Goal: Task Accomplishment & Management: Use online tool/utility

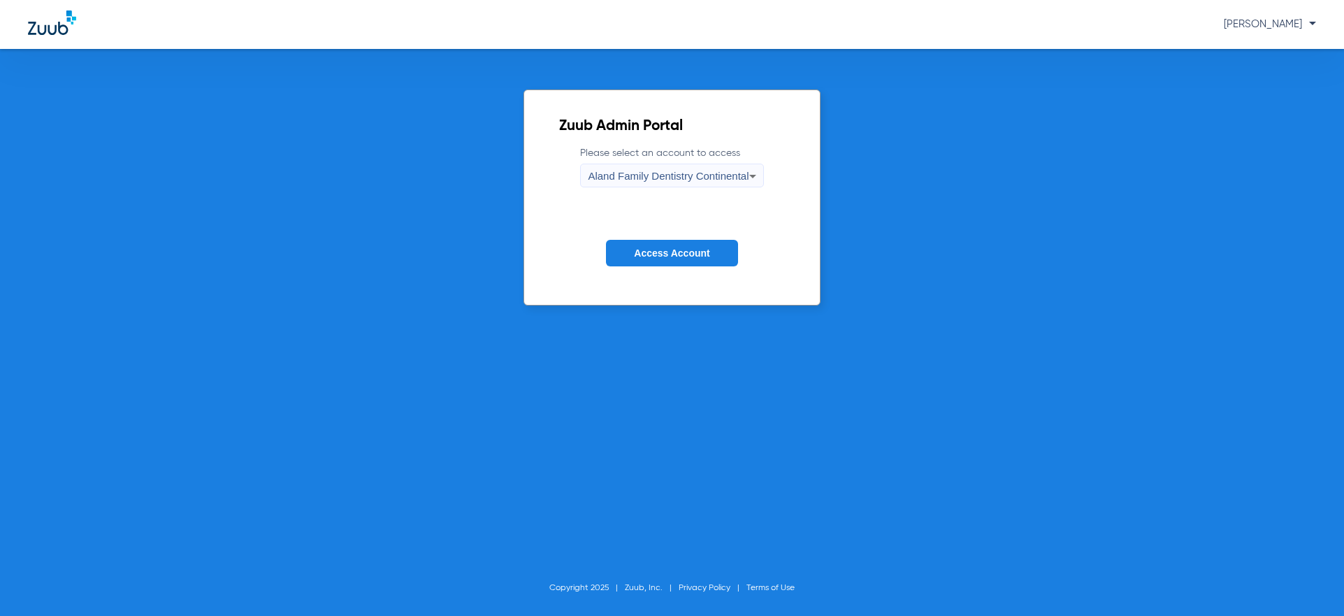
click at [689, 175] on span "Aland Family Dentistry Continental" at bounding box center [668, 176] width 161 height 12
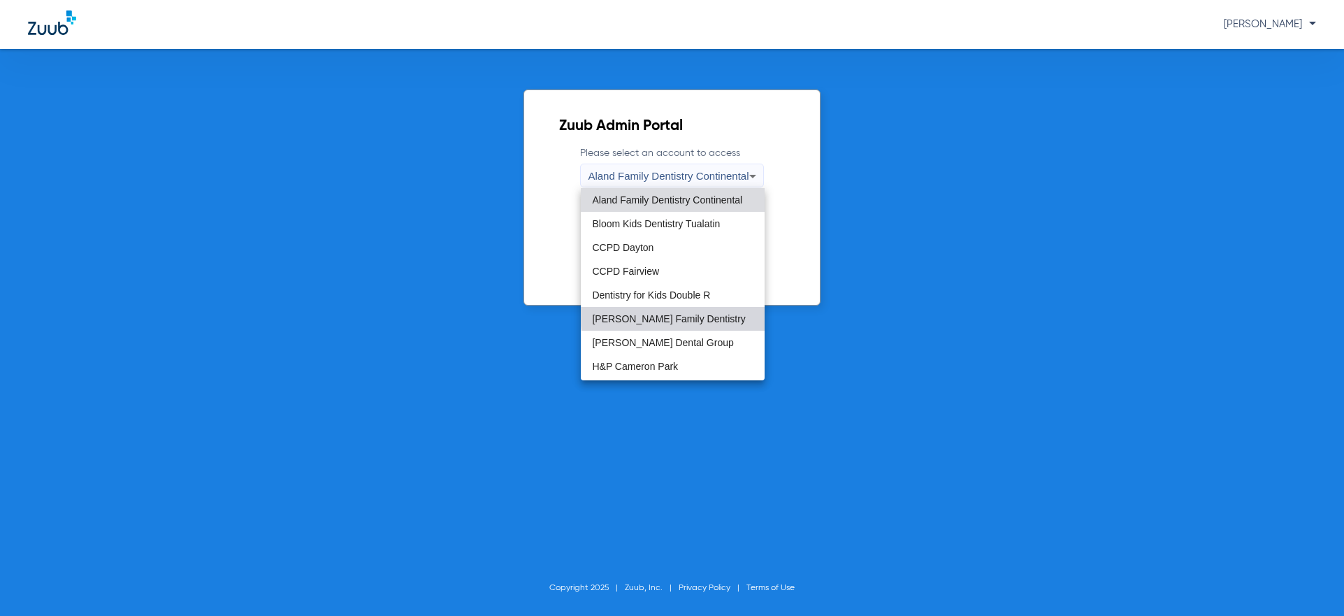
click at [677, 315] on span "[PERSON_NAME] Family Dentistry" at bounding box center [668, 319] width 153 height 10
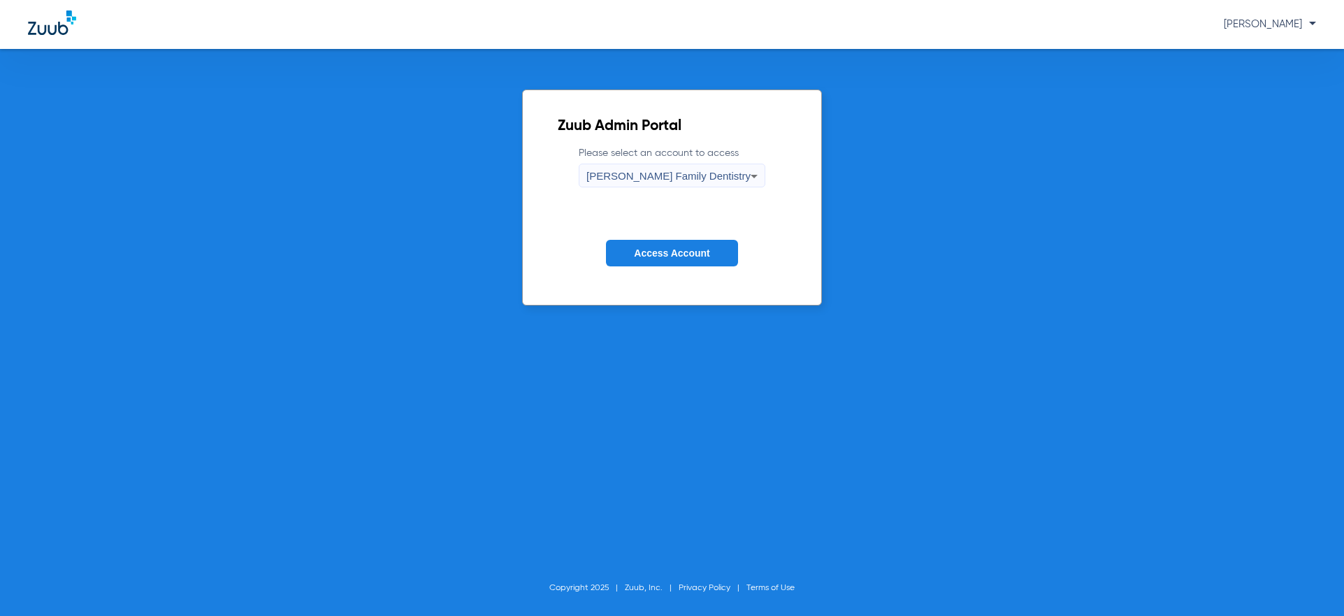
click at [672, 247] on span "Access Account" at bounding box center [671, 252] width 75 height 11
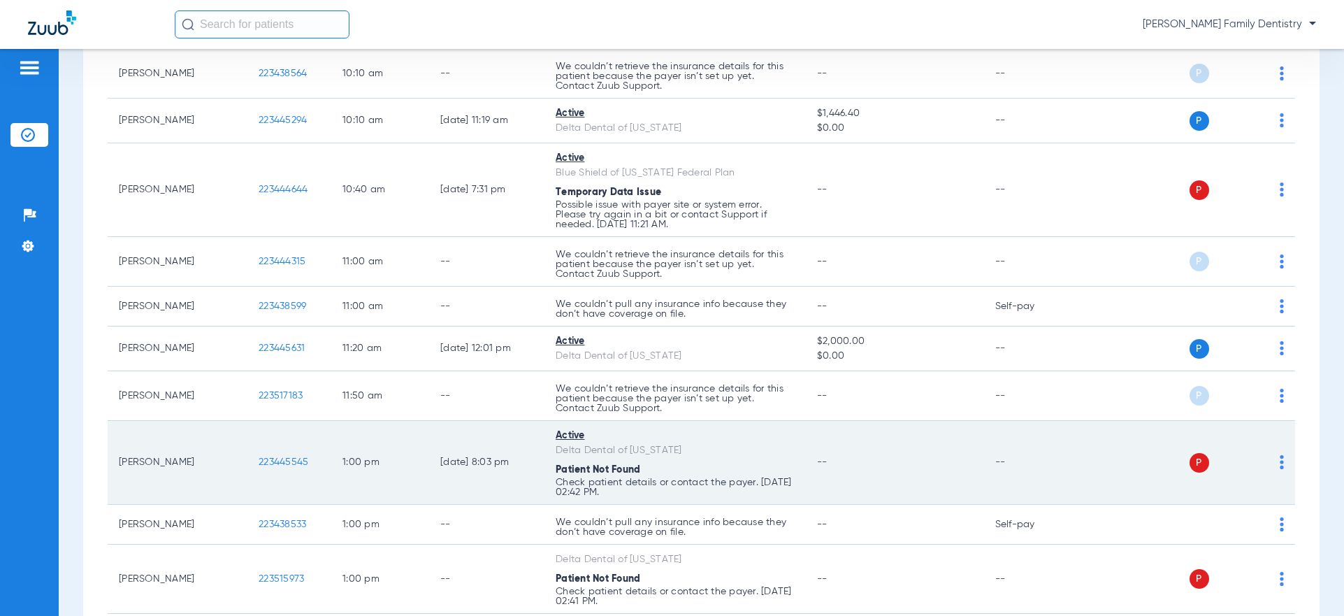
scroll to position [629, 0]
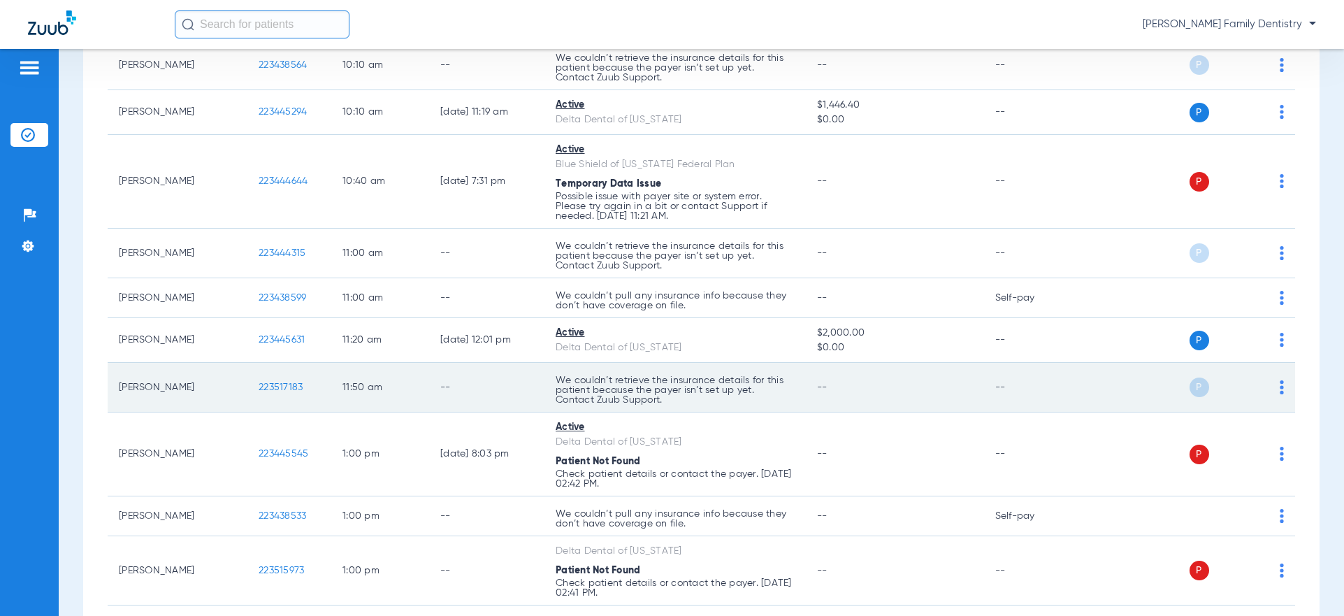
click at [1280, 391] on img at bounding box center [1282, 387] width 4 height 14
drag, startPoint x: 1165, startPoint y: 385, endPoint x: 997, endPoint y: 388, distance: 168.5
click at [1162, 385] on div at bounding box center [672, 308] width 1344 height 616
click at [272, 389] on span "223517183" at bounding box center [281, 387] width 44 height 10
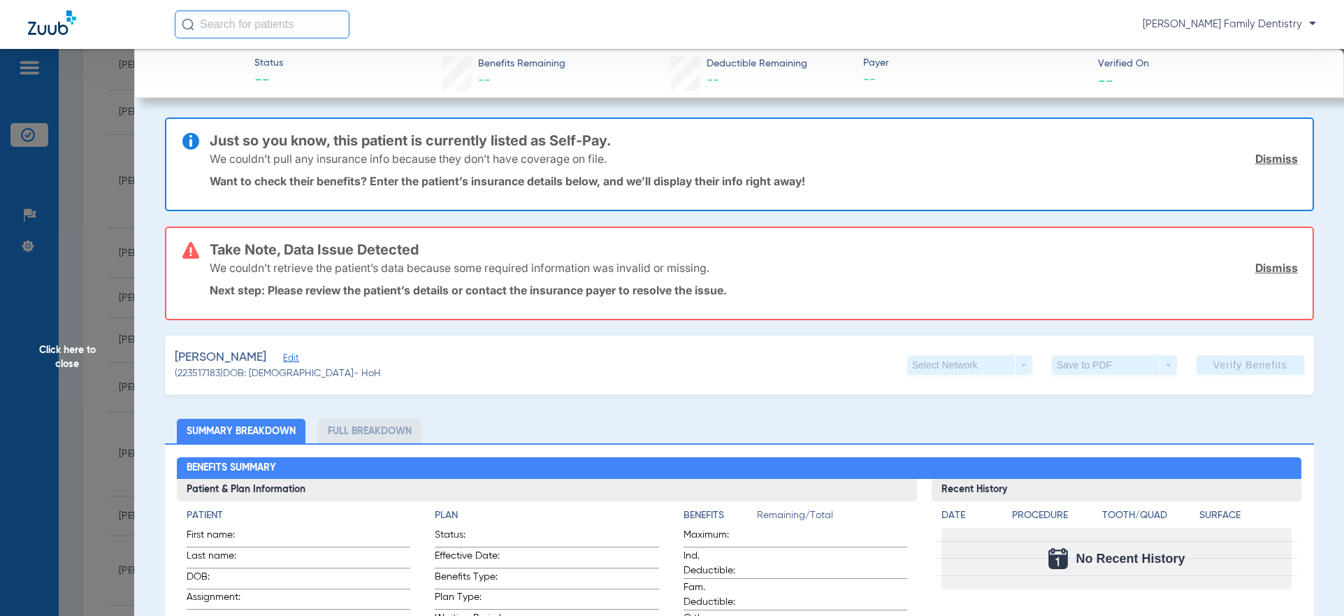
click at [283, 362] on span "Edit" at bounding box center [289, 359] width 13 height 13
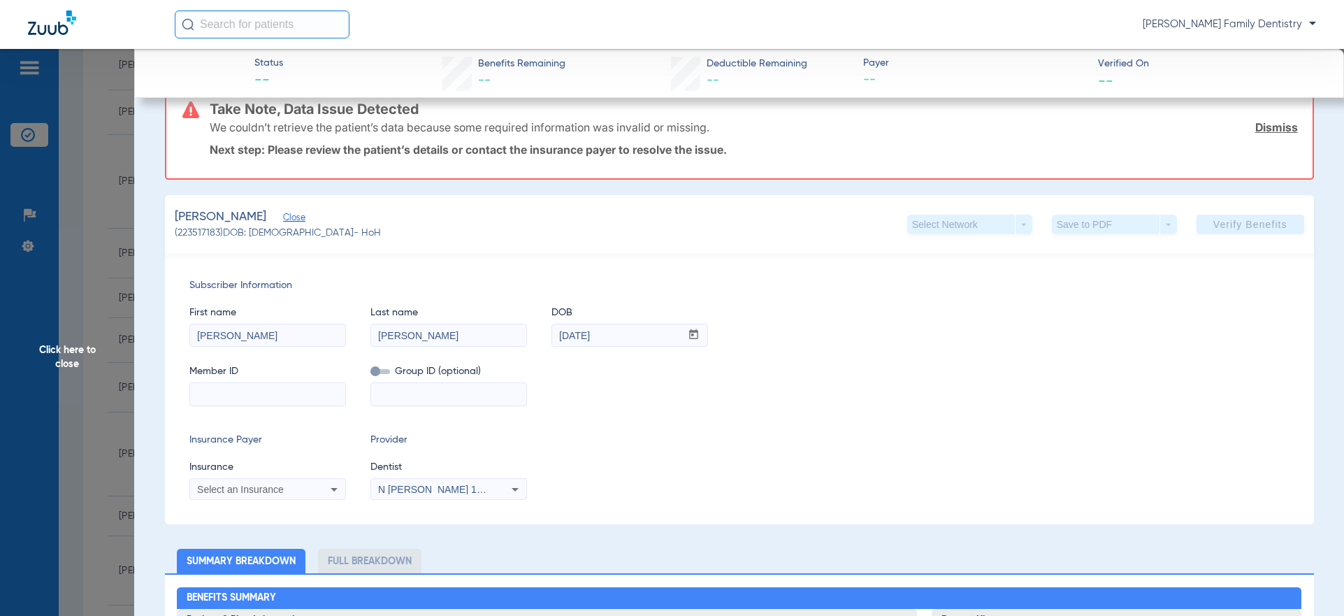
scroll to position [210, 0]
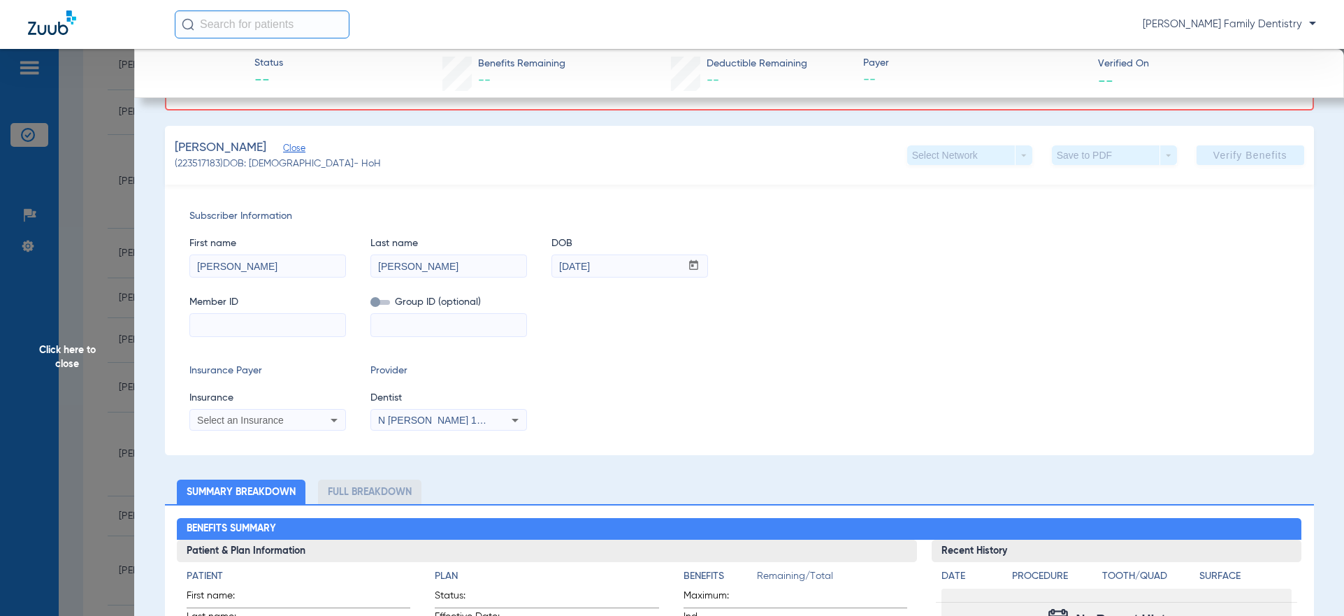
click at [306, 423] on div "Select an Insurance" at bounding box center [253, 420] width 113 height 10
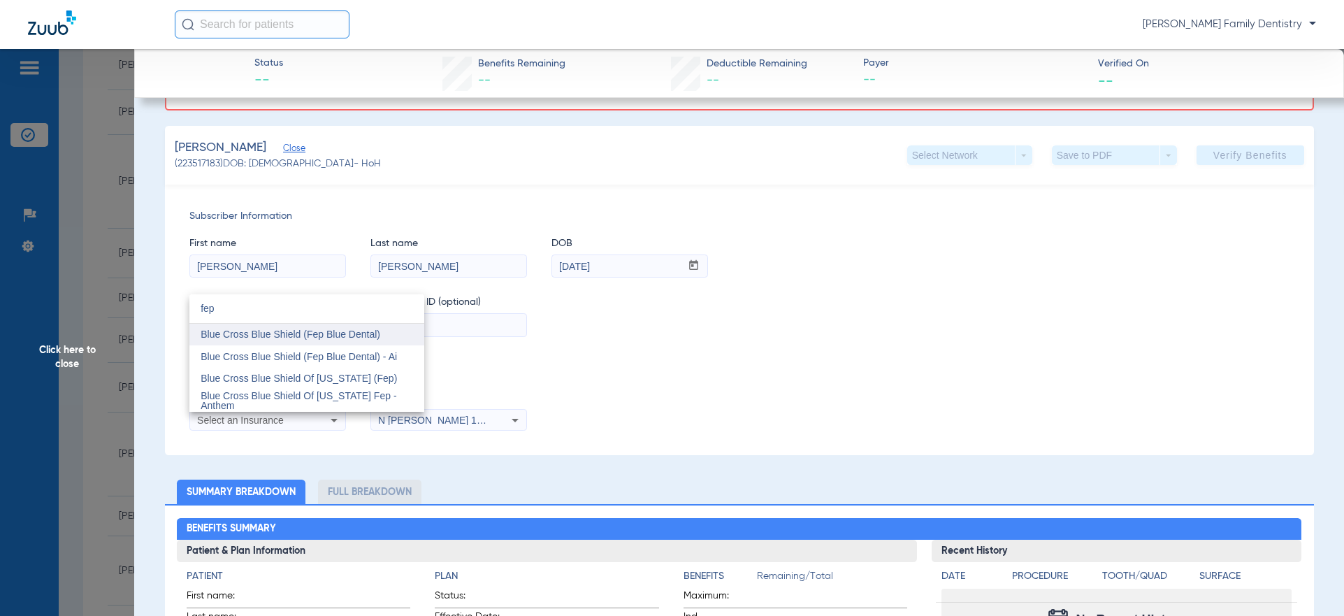
type input "fep"
click at [340, 335] on span "Blue Cross Blue Shield (Fep Blue Dental)" at bounding box center [291, 333] width 180 height 11
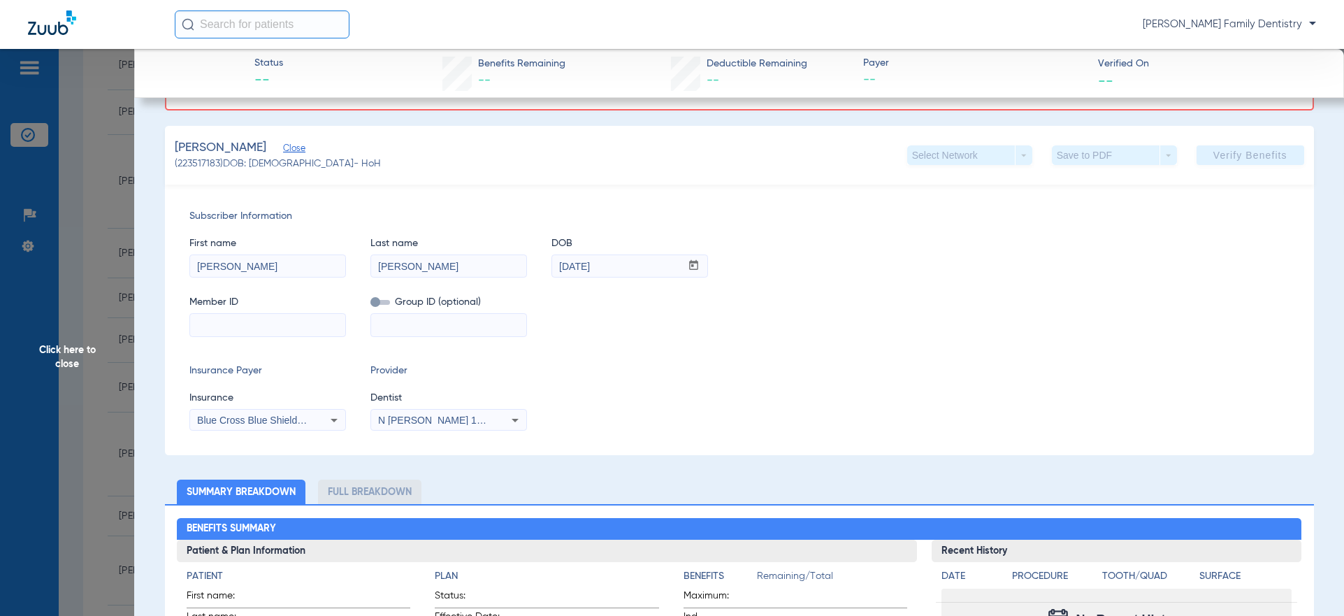
click at [274, 328] on input at bounding box center [267, 325] width 155 height 22
click at [231, 326] on input at bounding box center [267, 325] width 155 height 22
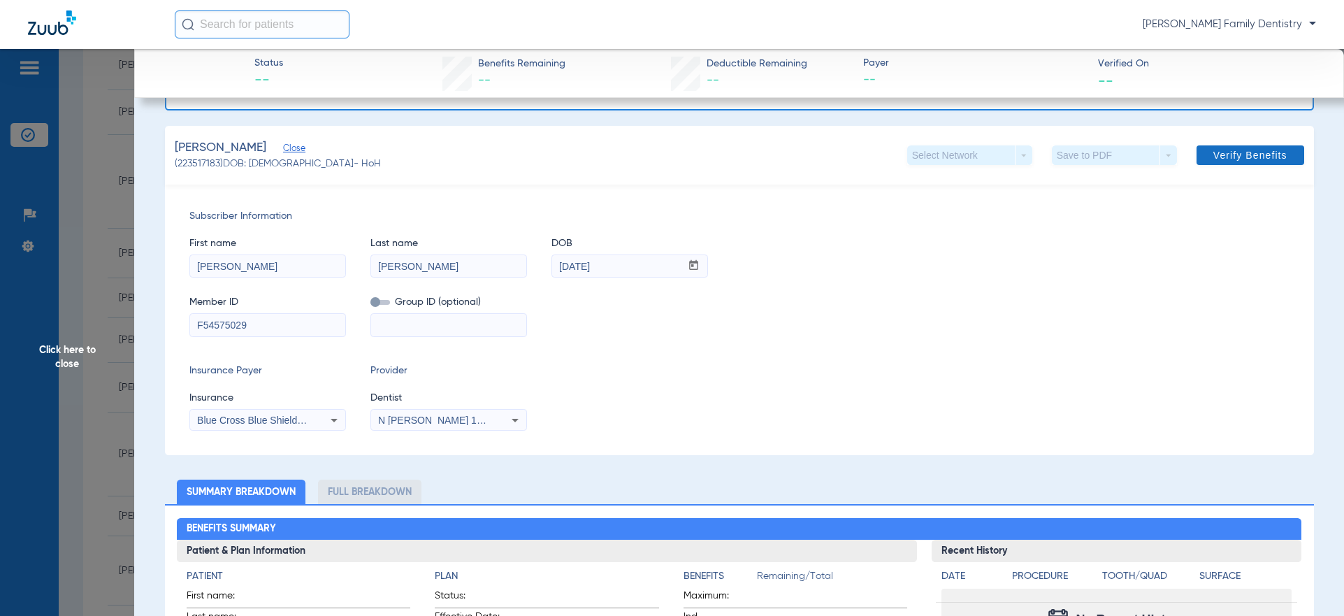
type input "F54575029"
click at [1220, 156] on span "Verify Benefits" at bounding box center [1250, 155] width 74 height 11
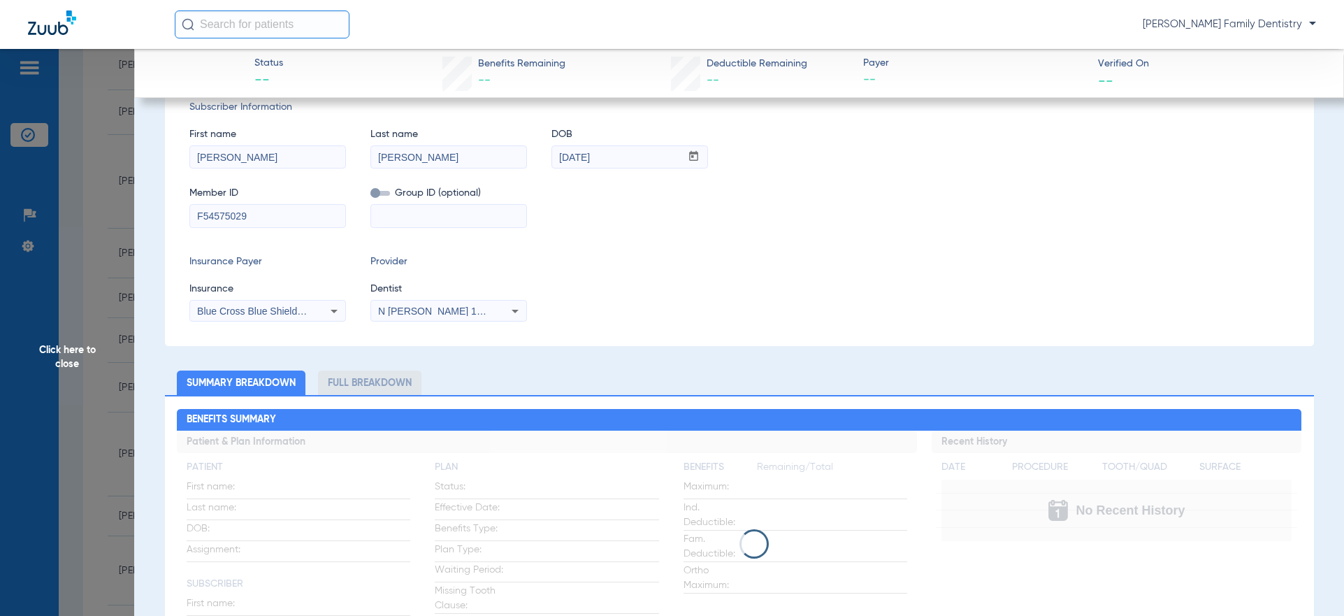
scroll to position [0, 0]
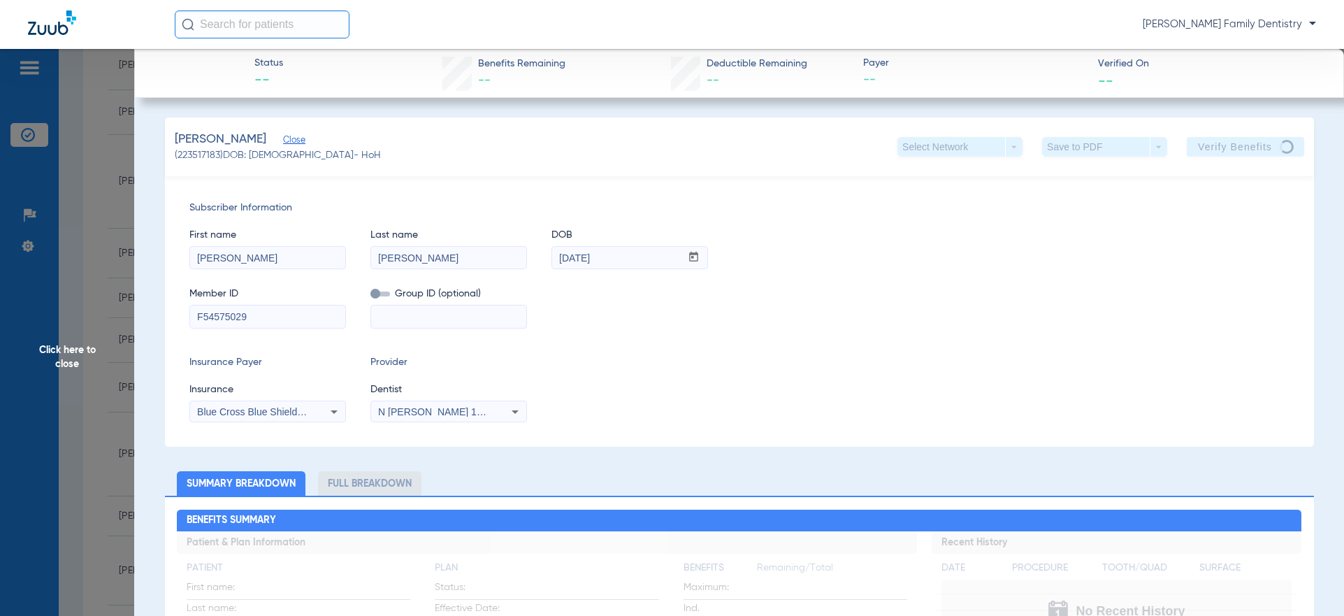
click at [78, 354] on span "Click here to close" at bounding box center [67, 357] width 134 height 616
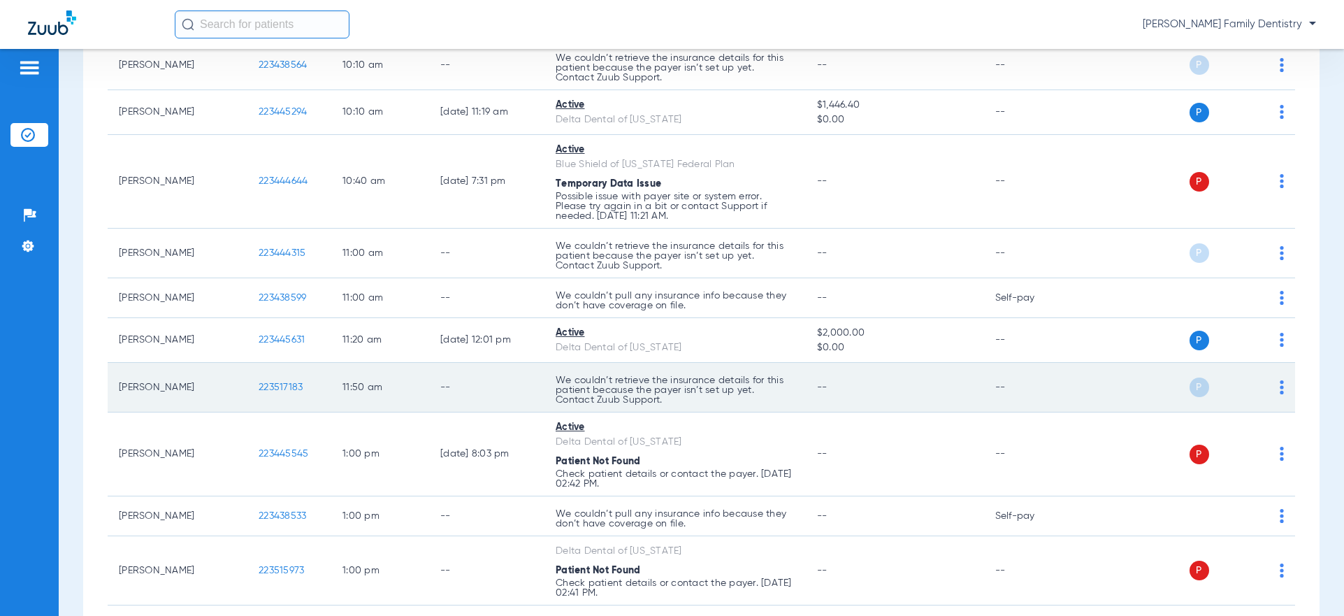
click at [273, 389] on span "223517183" at bounding box center [281, 387] width 44 height 10
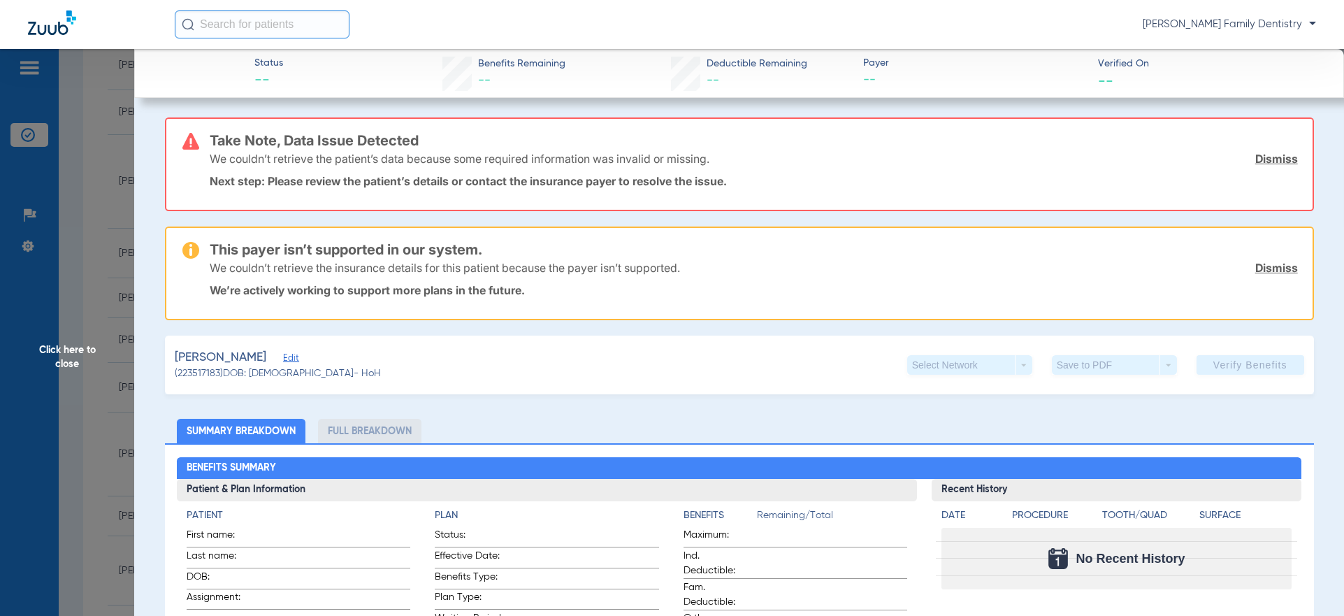
drag, startPoint x: 265, startPoint y: 360, endPoint x: 281, endPoint y: 358, distance: 16.2
click at [283, 360] on span "Edit" at bounding box center [289, 359] width 13 height 13
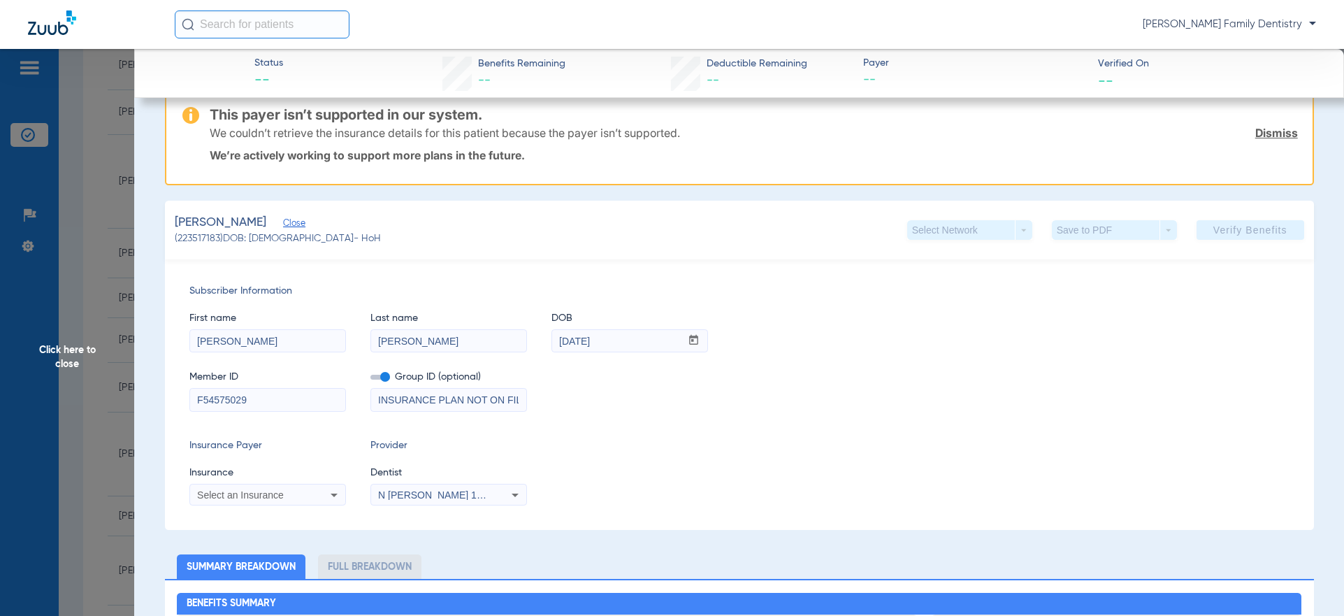
scroll to position [140, 0]
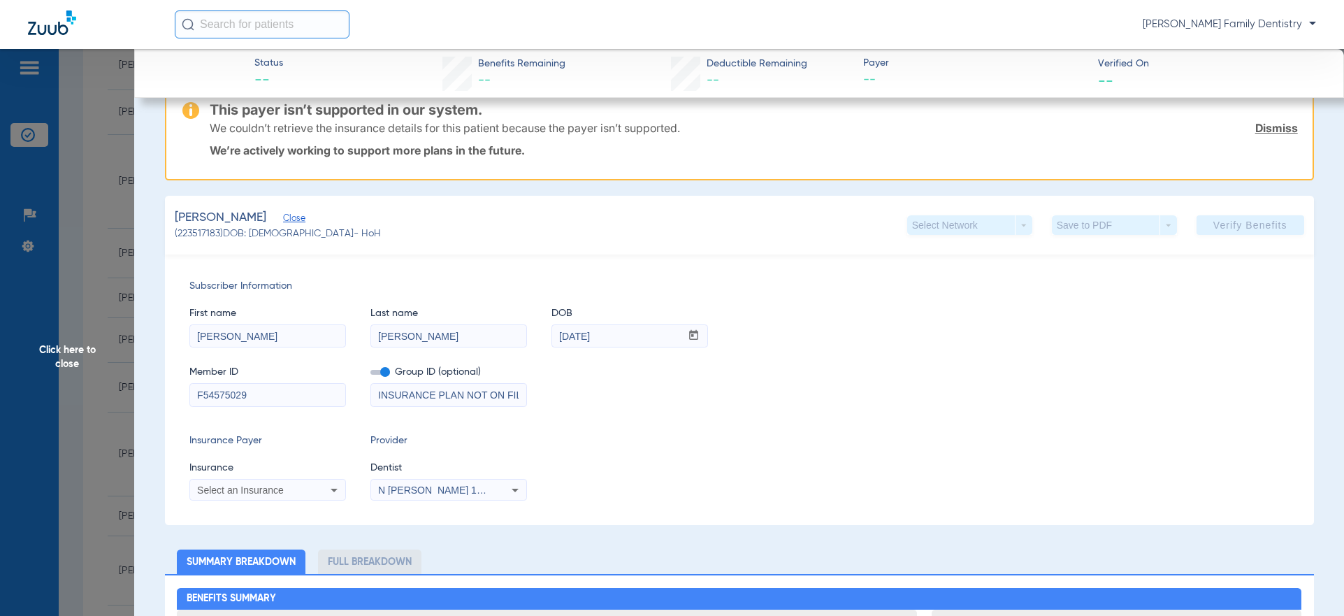
click at [271, 490] on span "Select an Insurance" at bounding box center [240, 489] width 87 height 11
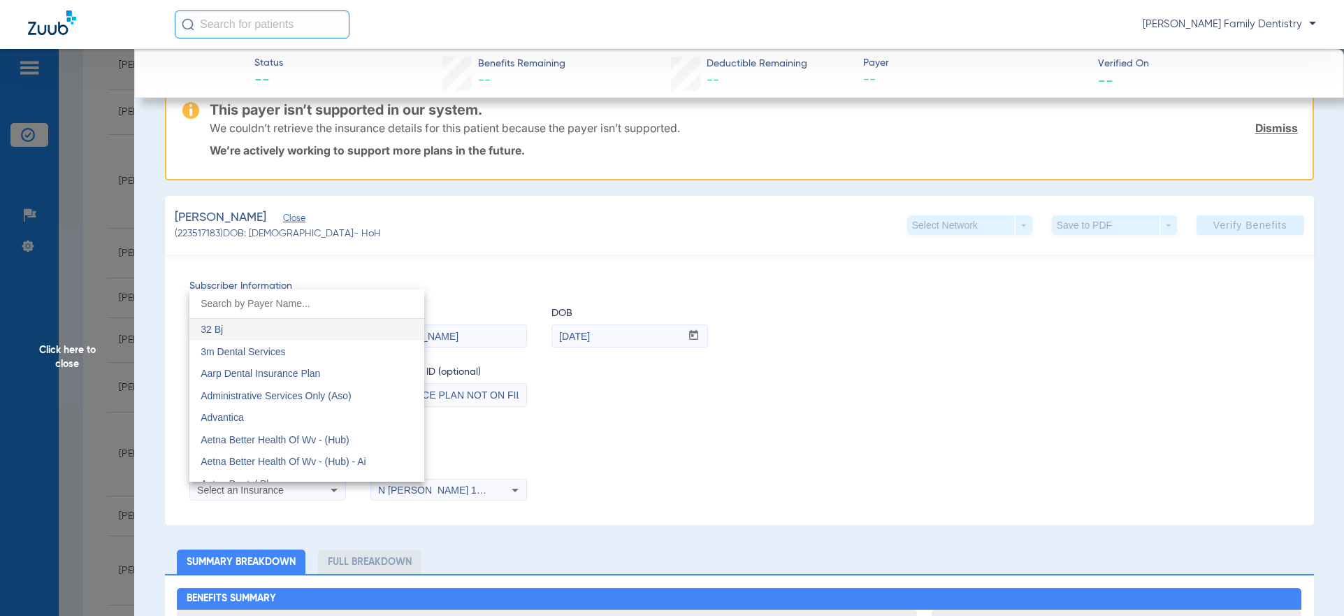
click at [568, 426] on div at bounding box center [672, 308] width 1344 height 616
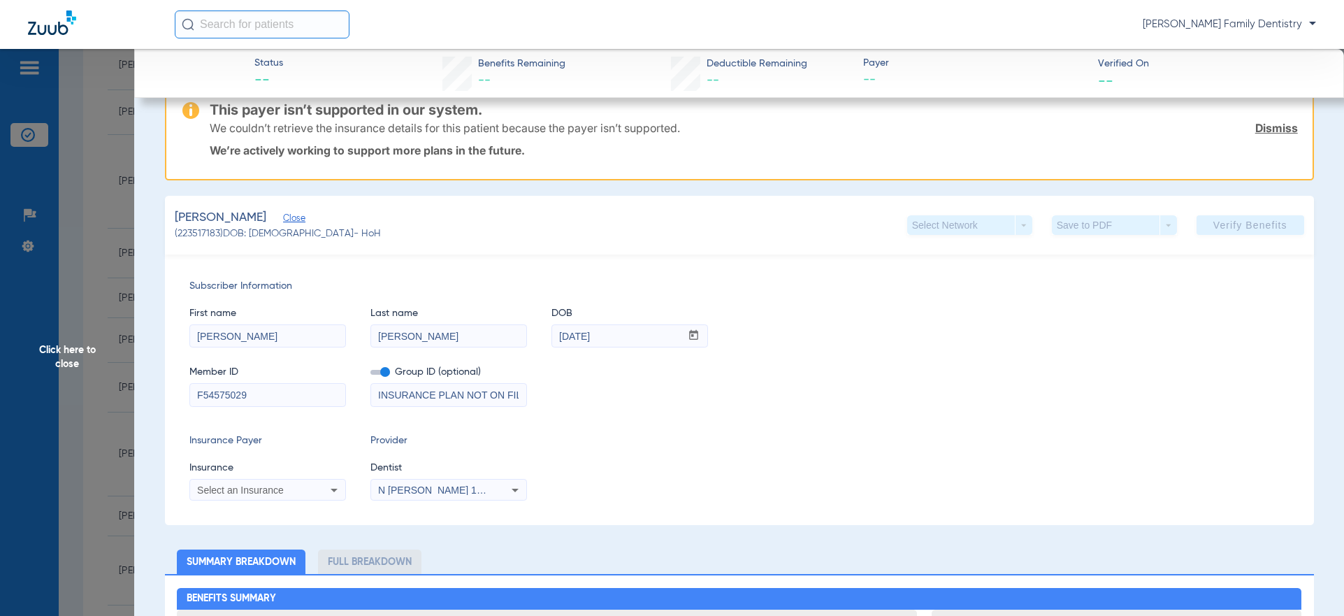
click at [384, 375] on span at bounding box center [380, 372] width 20 height 5
click at [370, 375] on input "checkbox" at bounding box center [370, 375] width 0 height 0
click at [297, 493] on div "Select an Insurance" at bounding box center [253, 490] width 113 height 10
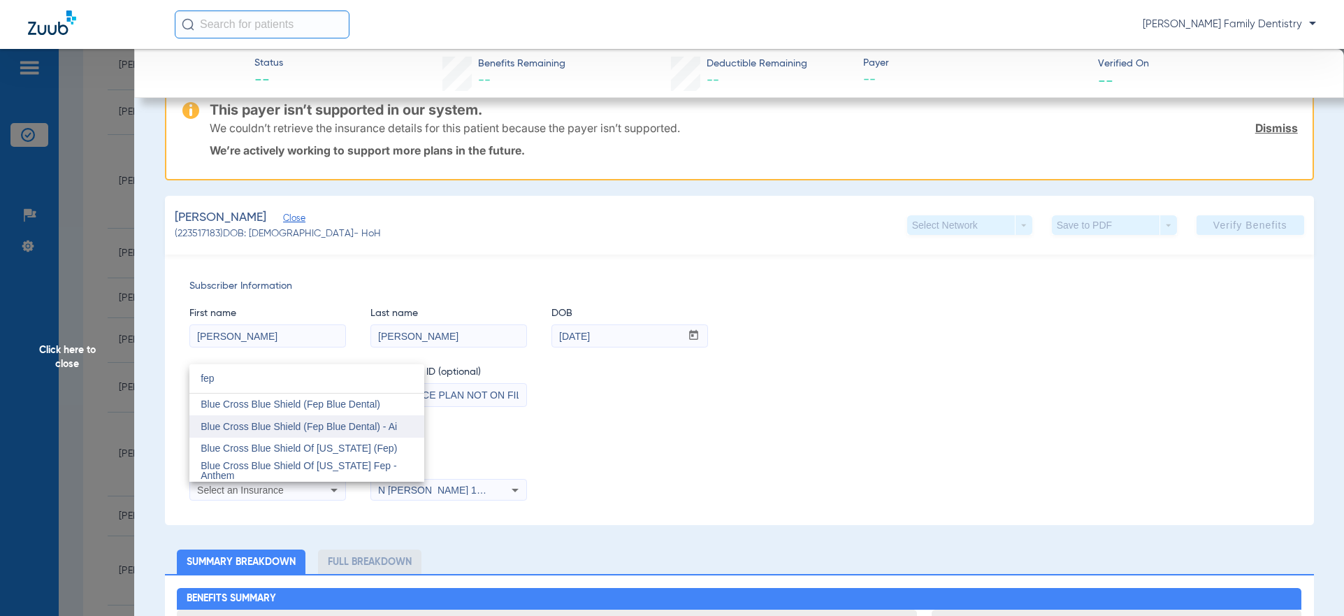
type input "fep"
click at [356, 434] on mat-option "Blue Cross Blue Shield (Fep Blue Dental) - Ai" at bounding box center [306, 426] width 235 height 22
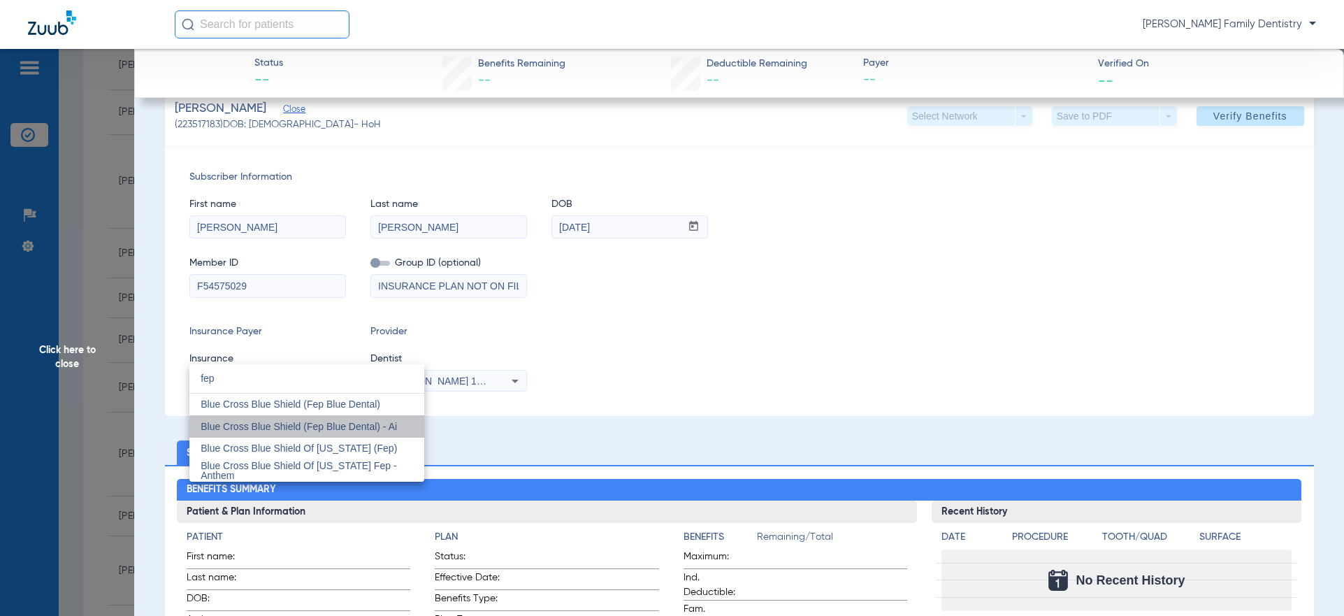
scroll to position [31, 0]
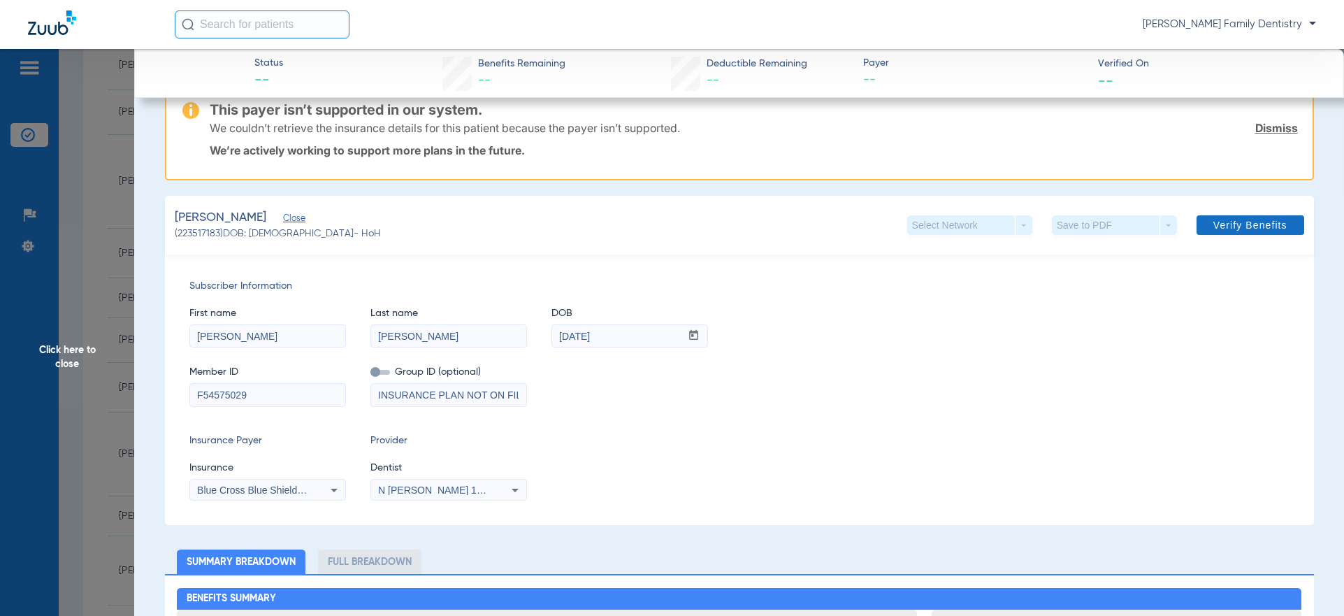
click at [1233, 226] on span "Verify Benefits" at bounding box center [1250, 224] width 74 height 11
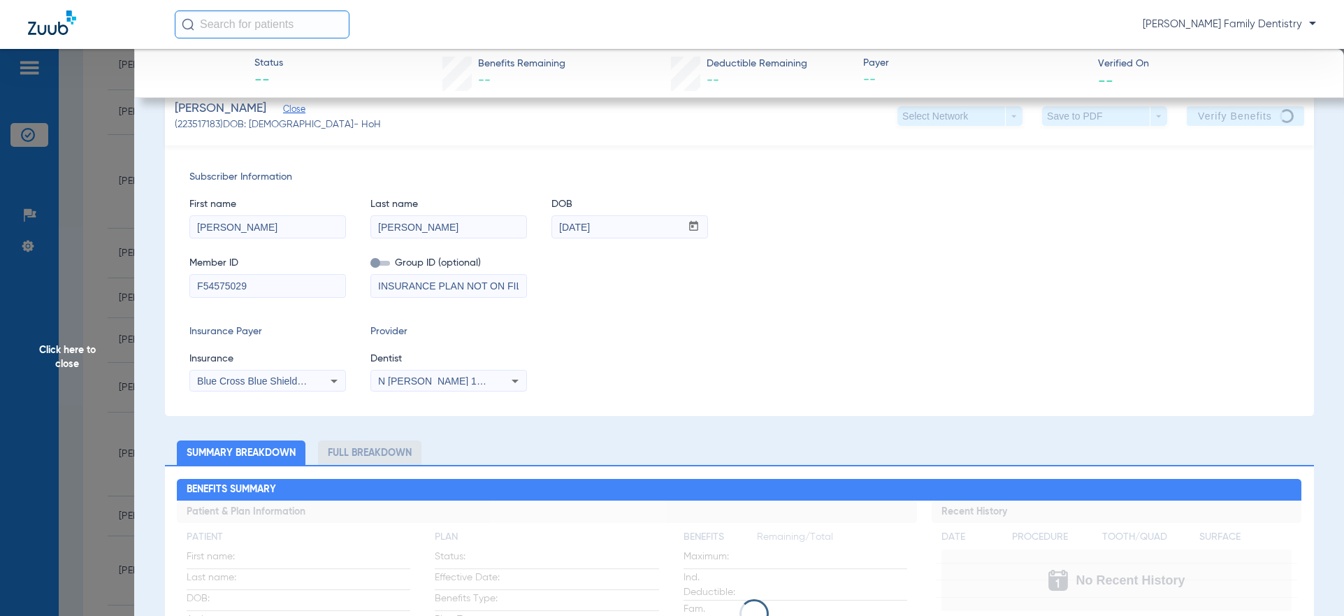
scroll to position [0, 0]
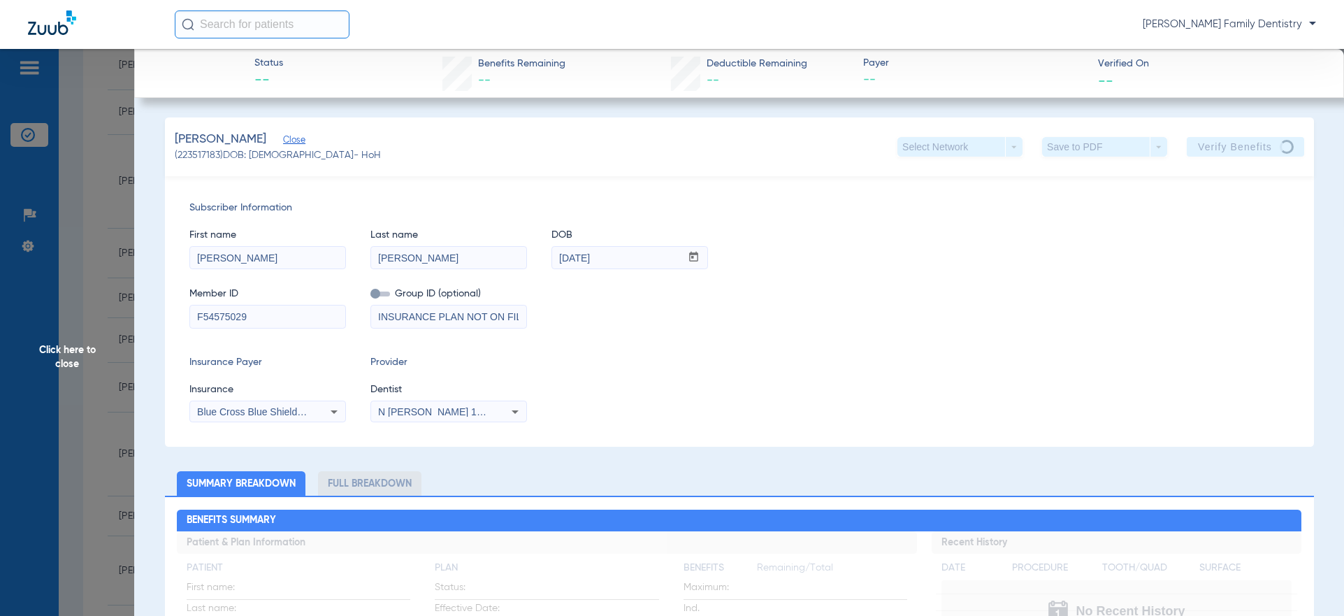
click at [102, 219] on span "Click here to close" at bounding box center [67, 357] width 134 height 616
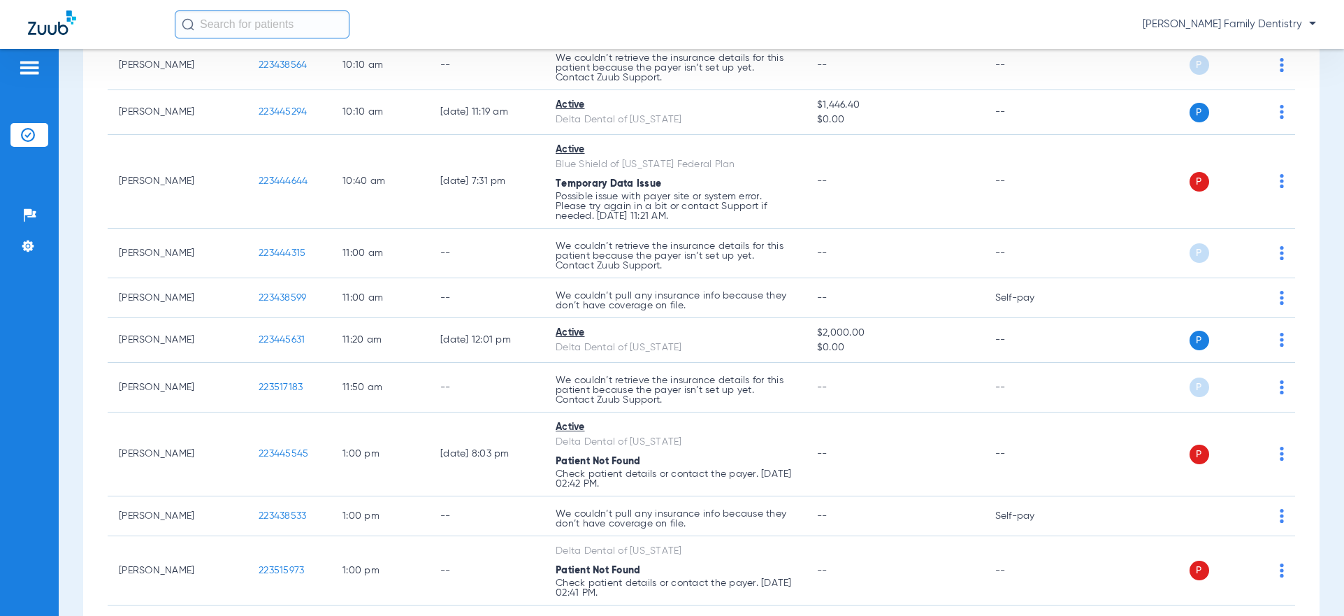
click at [930, 38] on div "[PERSON_NAME] Family Dentistry" at bounding box center [745, 24] width 1141 height 28
